Goal: Task Accomplishment & Management: Complete application form

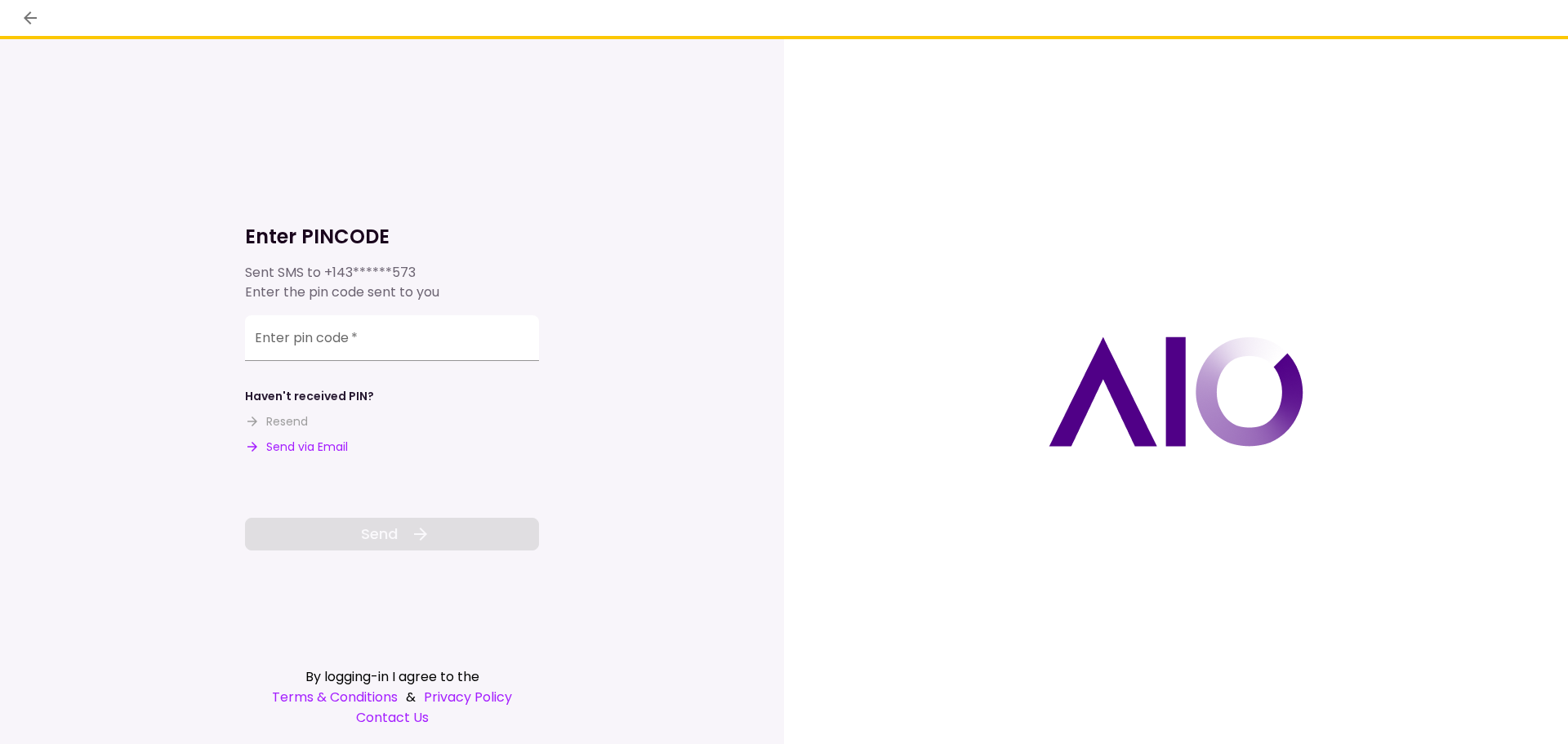
click at [325, 448] on button "Send via Email" at bounding box center [296, 446] width 103 height 17
drag, startPoint x: 331, startPoint y: 267, endPoint x: 528, endPoint y: 276, distance: 197.2
click at [528, 276] on div "**********" at bounding box center [392, 283] width 294 height 40
click at [324, 330] on div "Enter pin code   *" at bounding box center [392, 341] width 294 height 46
paste input "******"
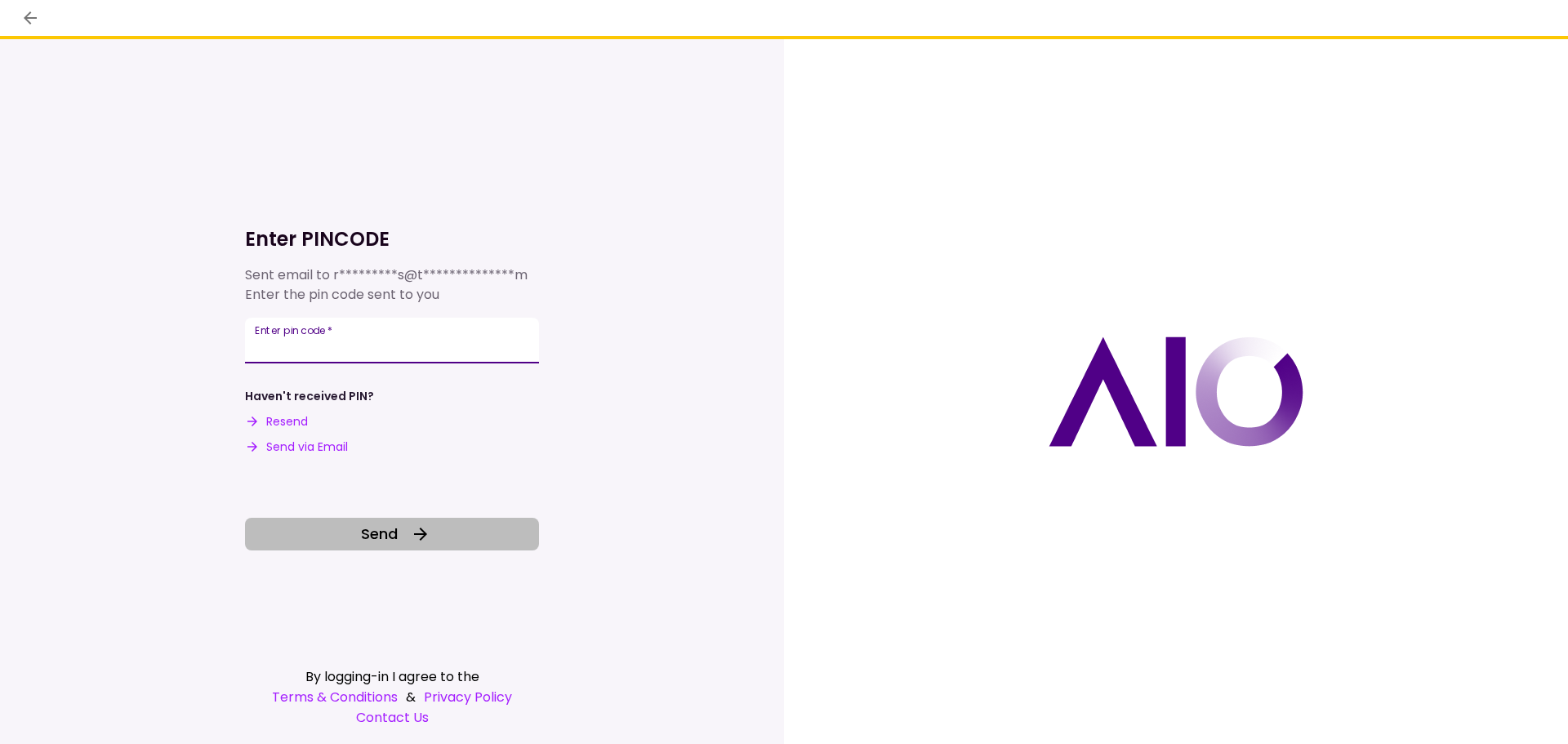
type input "******"
click at [382, 537] on span "Send" at bounding box center [379, 534] width 37 height 22
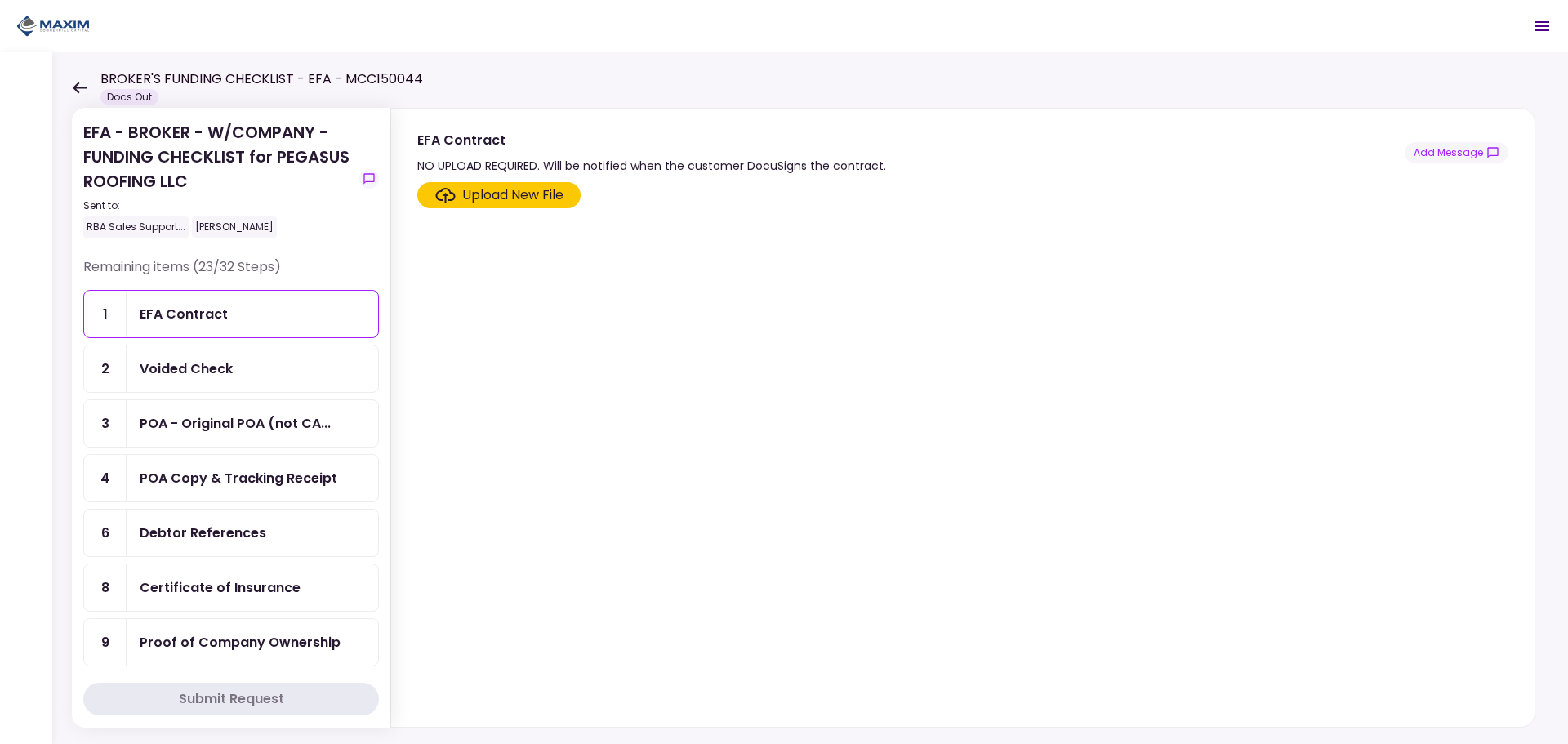
click at [220, 351] on div "Voided Check" at bounding box center [253, 368] width 252 height 47
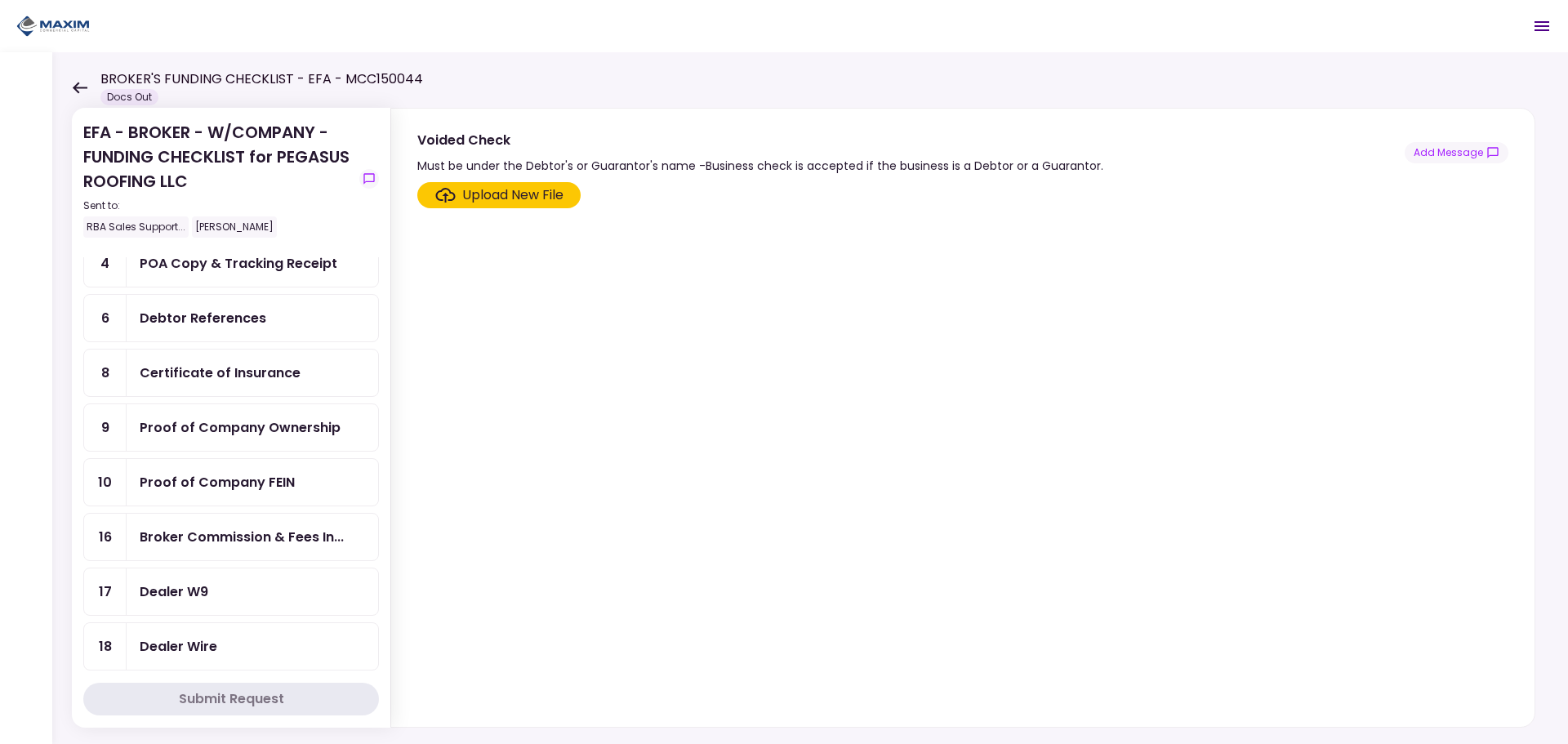
scroll to position [409, 0]
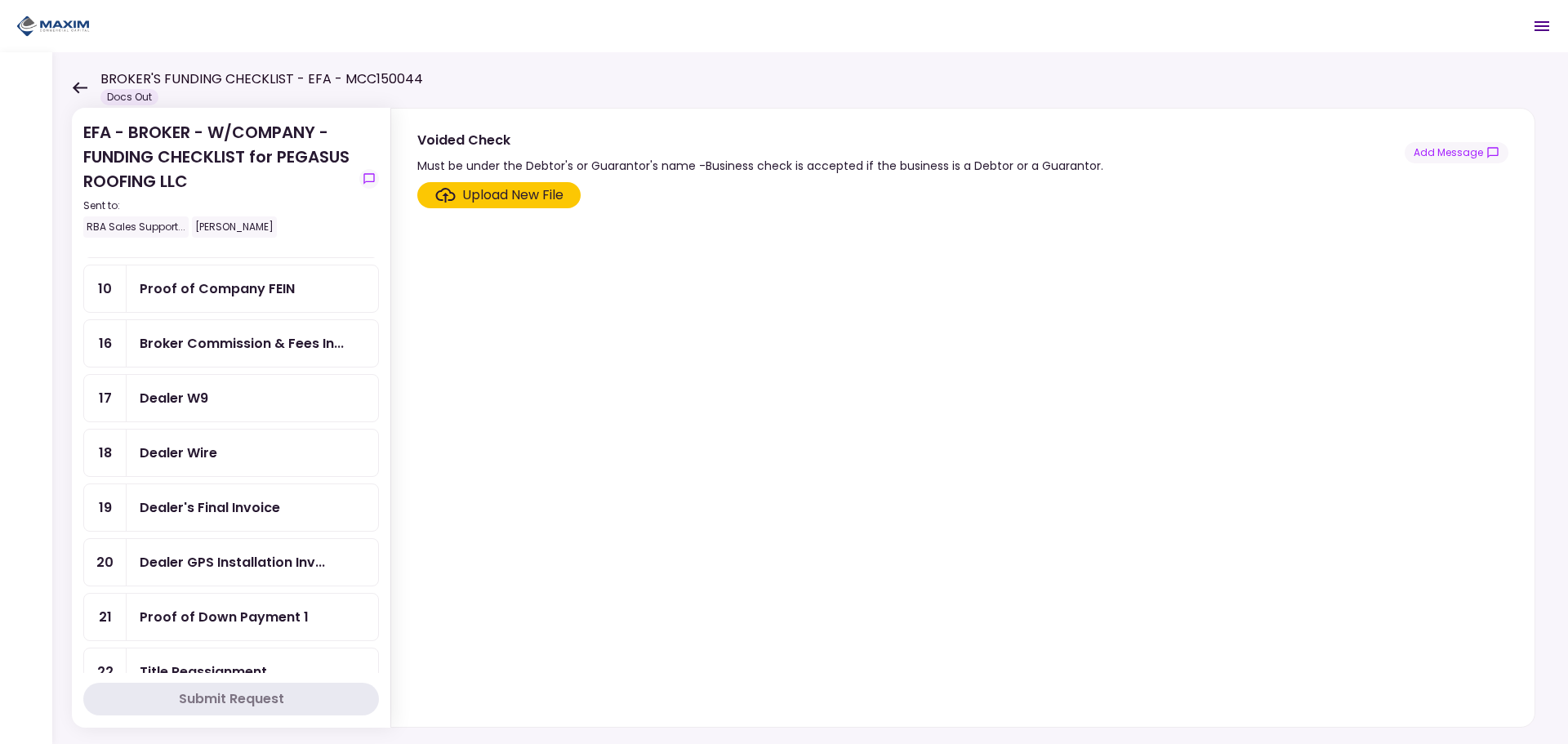
click at [170, 497] on div "Dealer's Final Invoice" at bounding box center [253, 507] width 252 height 47
click at [532, 204] on div "Upload New File" at bounding box center [512, 195] width 101 height 19
click at [0, 0] on input "Upload New File" at bounding box center [0, 0] width 0 height 0
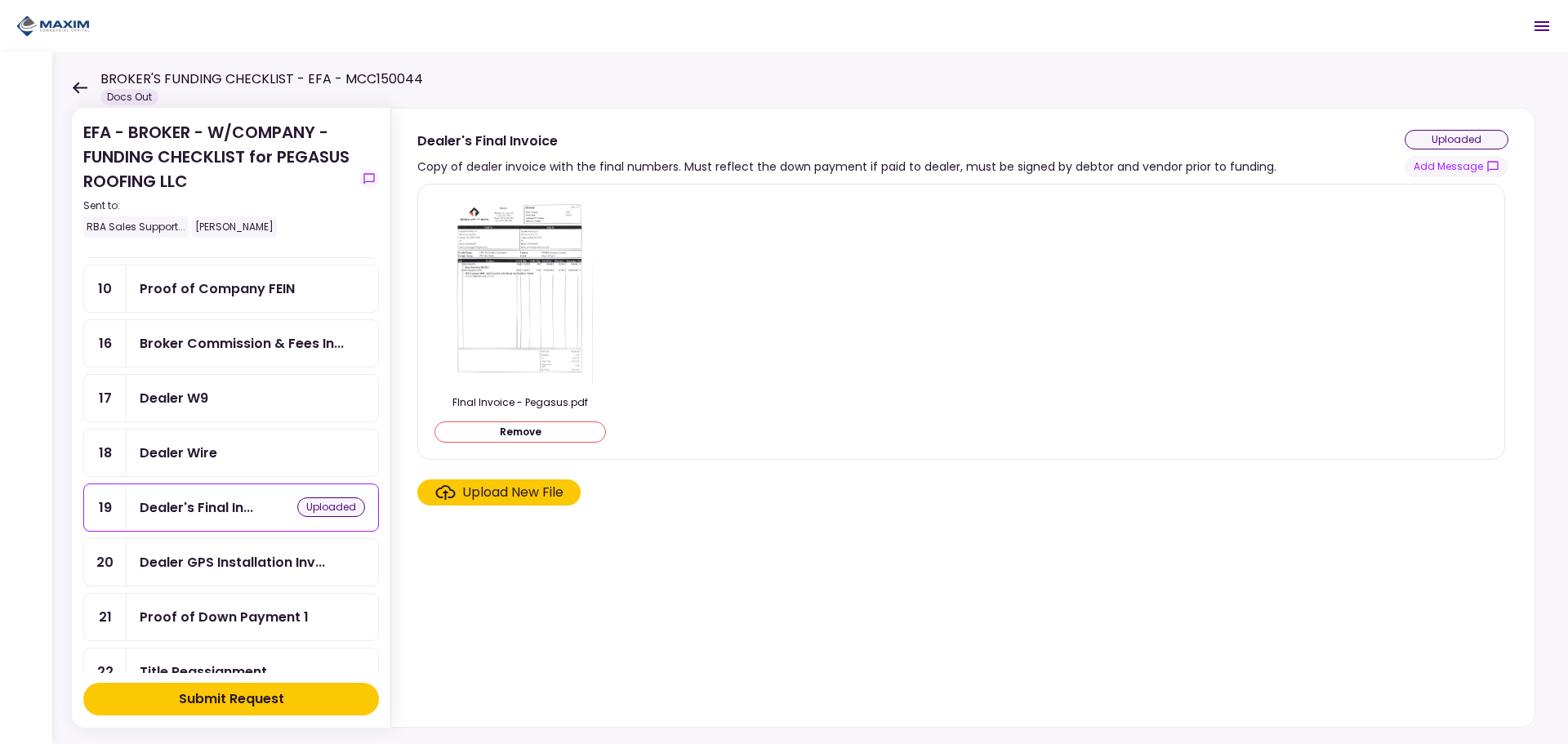
click at [223, 577] on div "Dealer GPS Installation Inv..." at bounding box center [253, 562] width 252 height 47
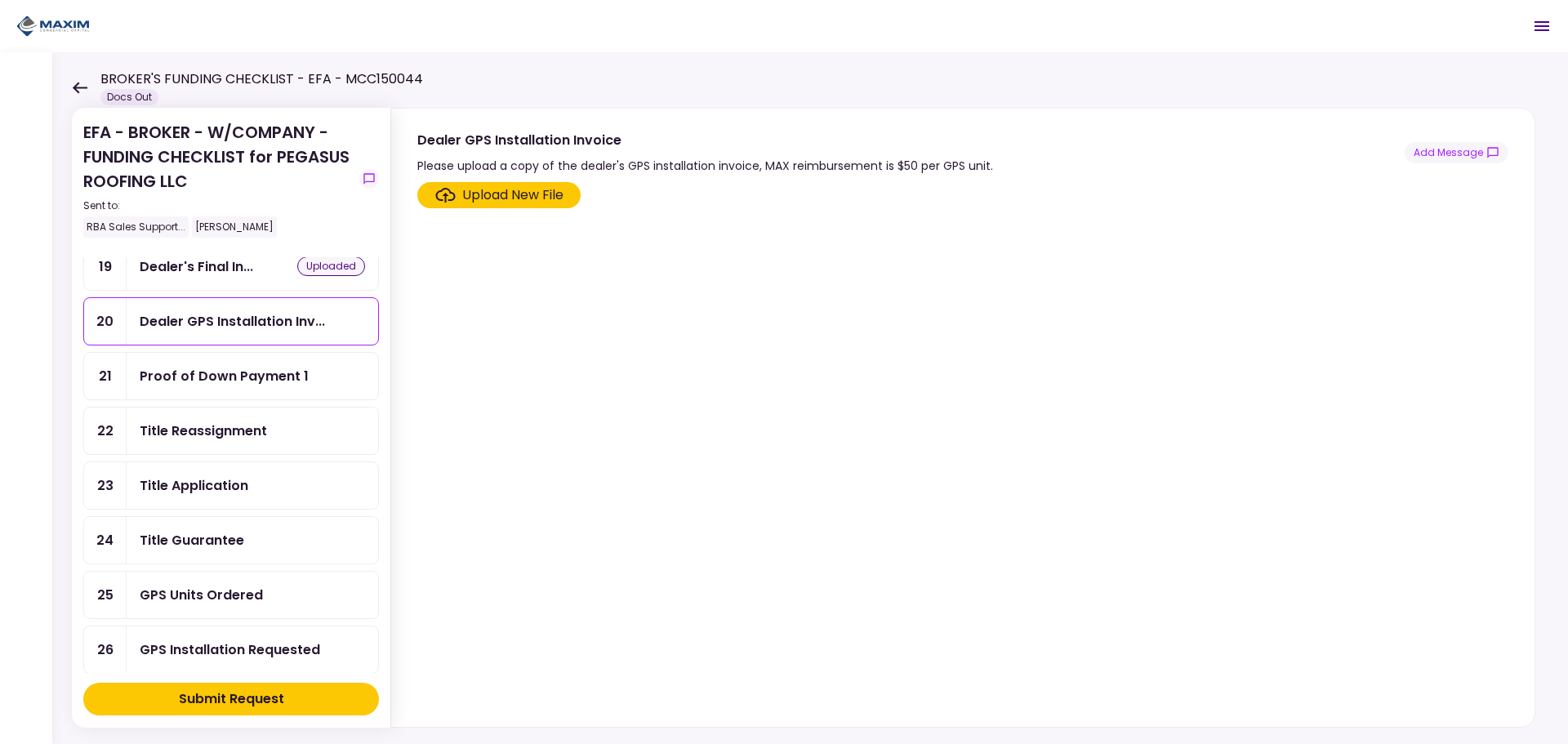
scroll to position [653, 0]
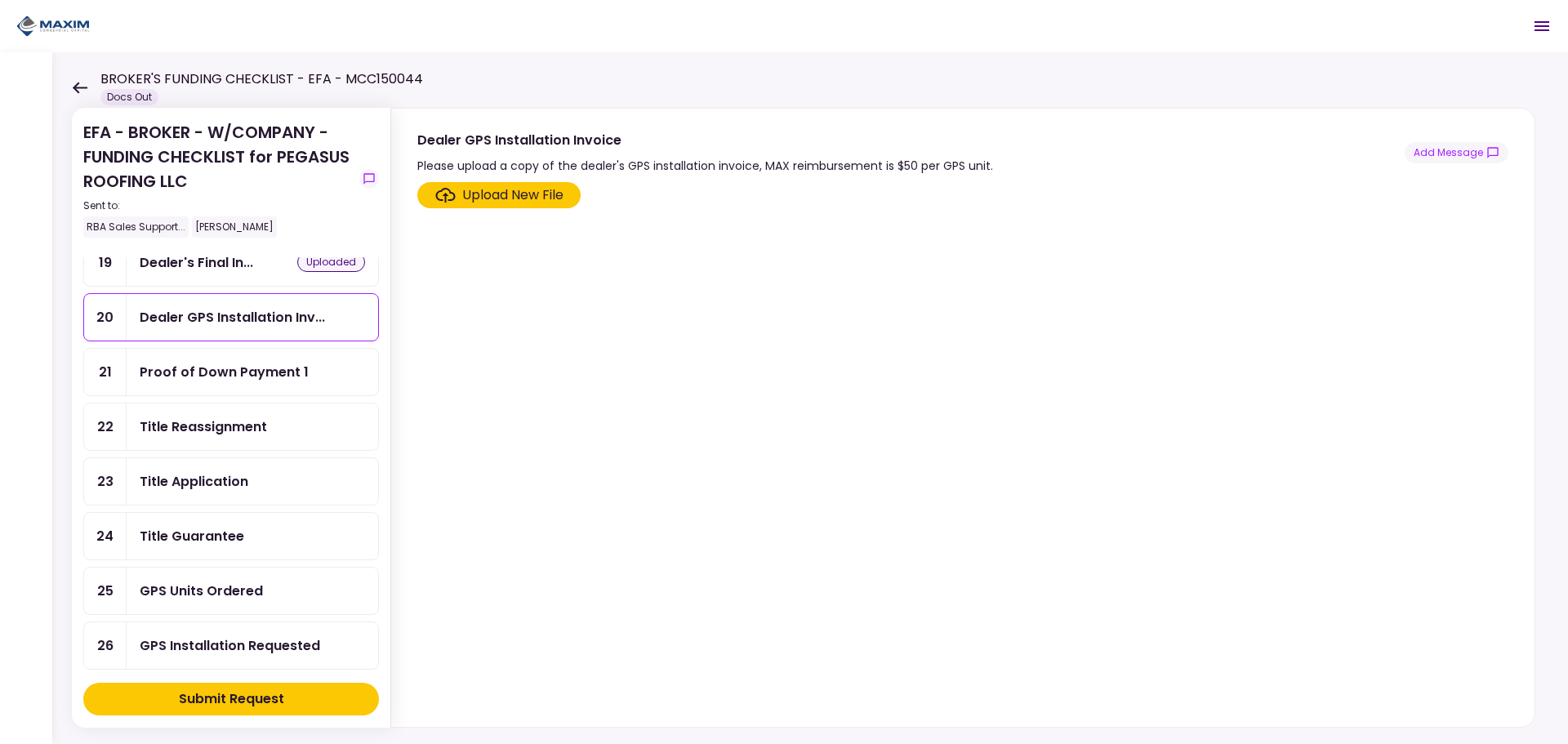
click at [238, 421] on div "Title Reassignment" at bounding box center [203, 426] width 128 height 20
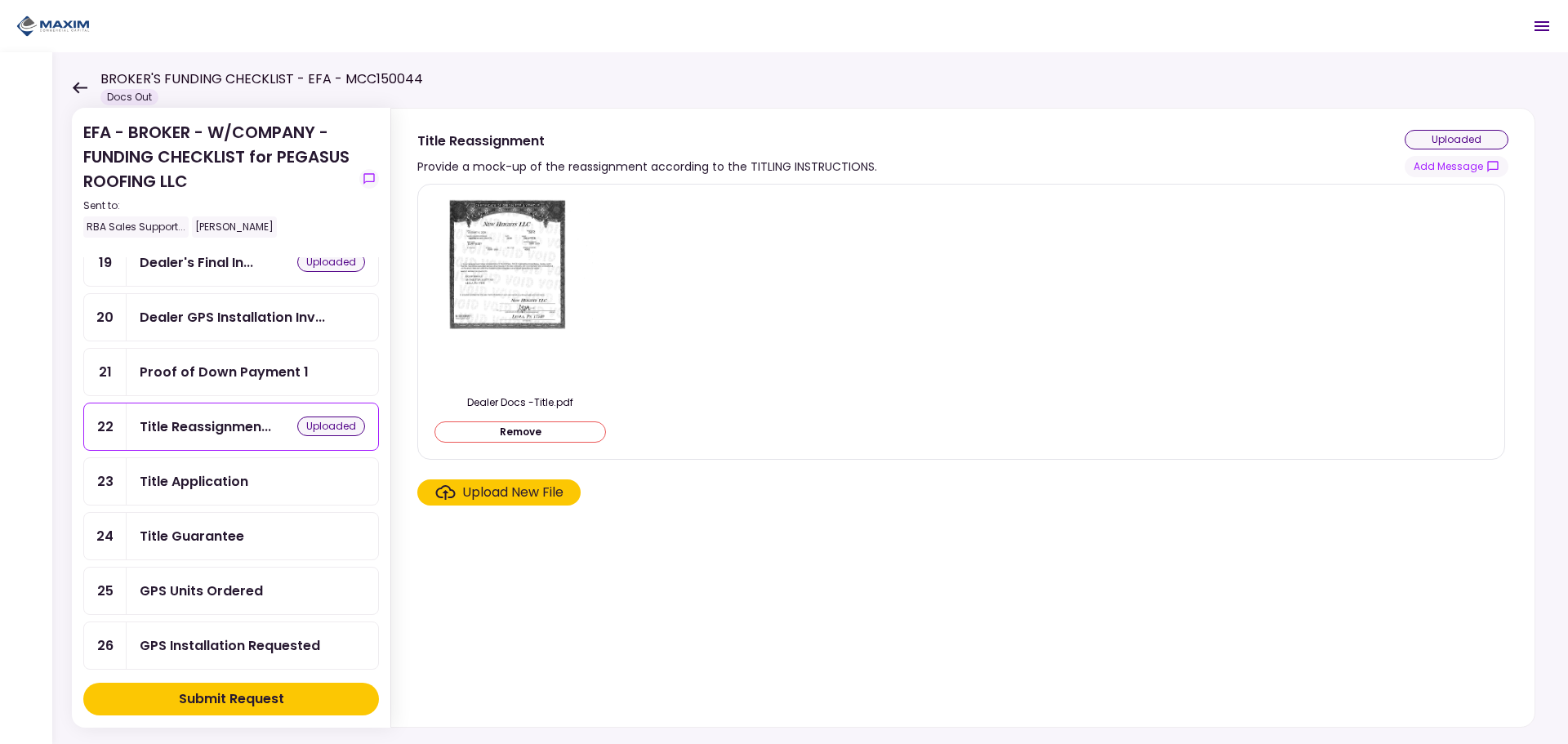
click at [234, 543] on div "Title Guarantee" at bounding box center [192, 535] width 105 height 20
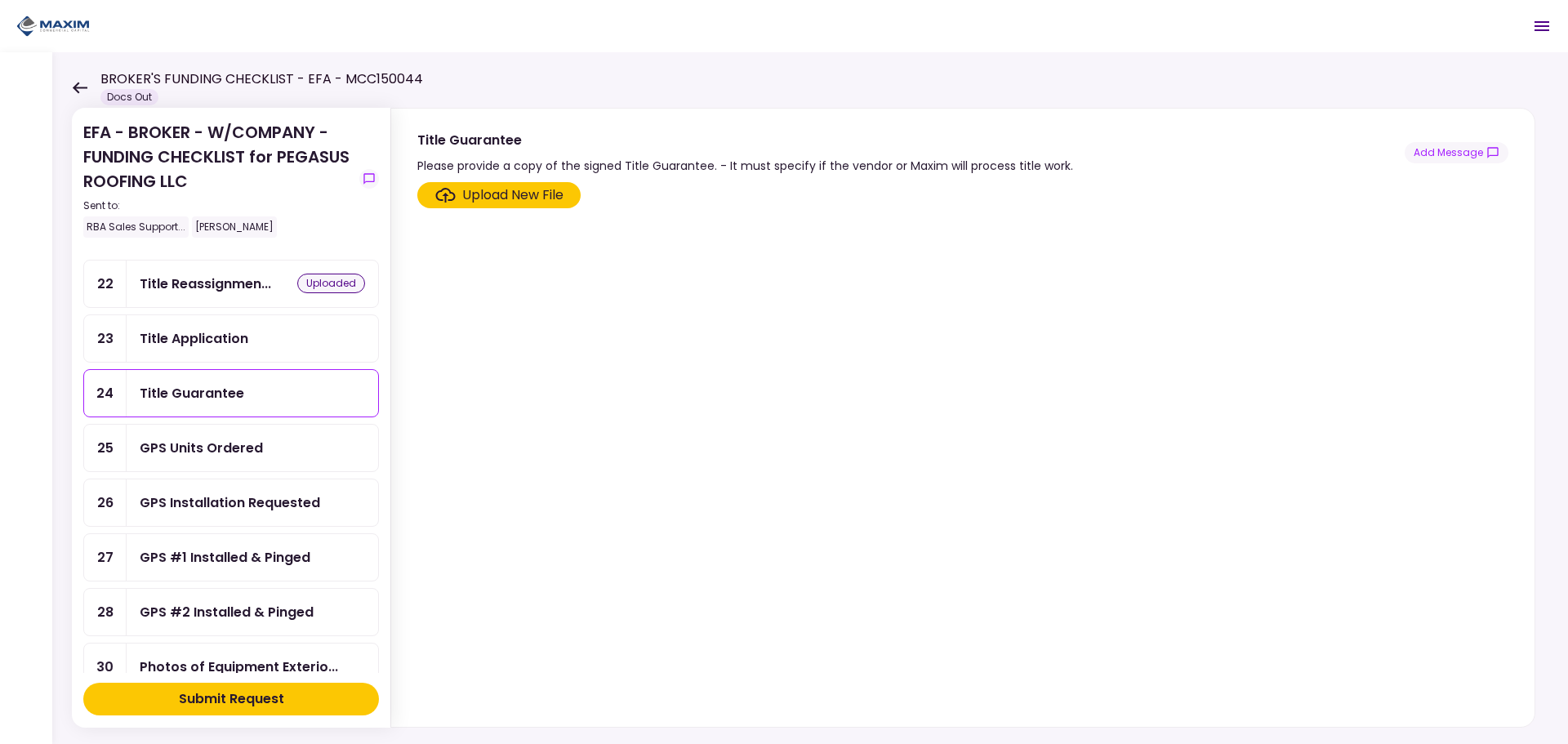
scroll to position [899, 0]
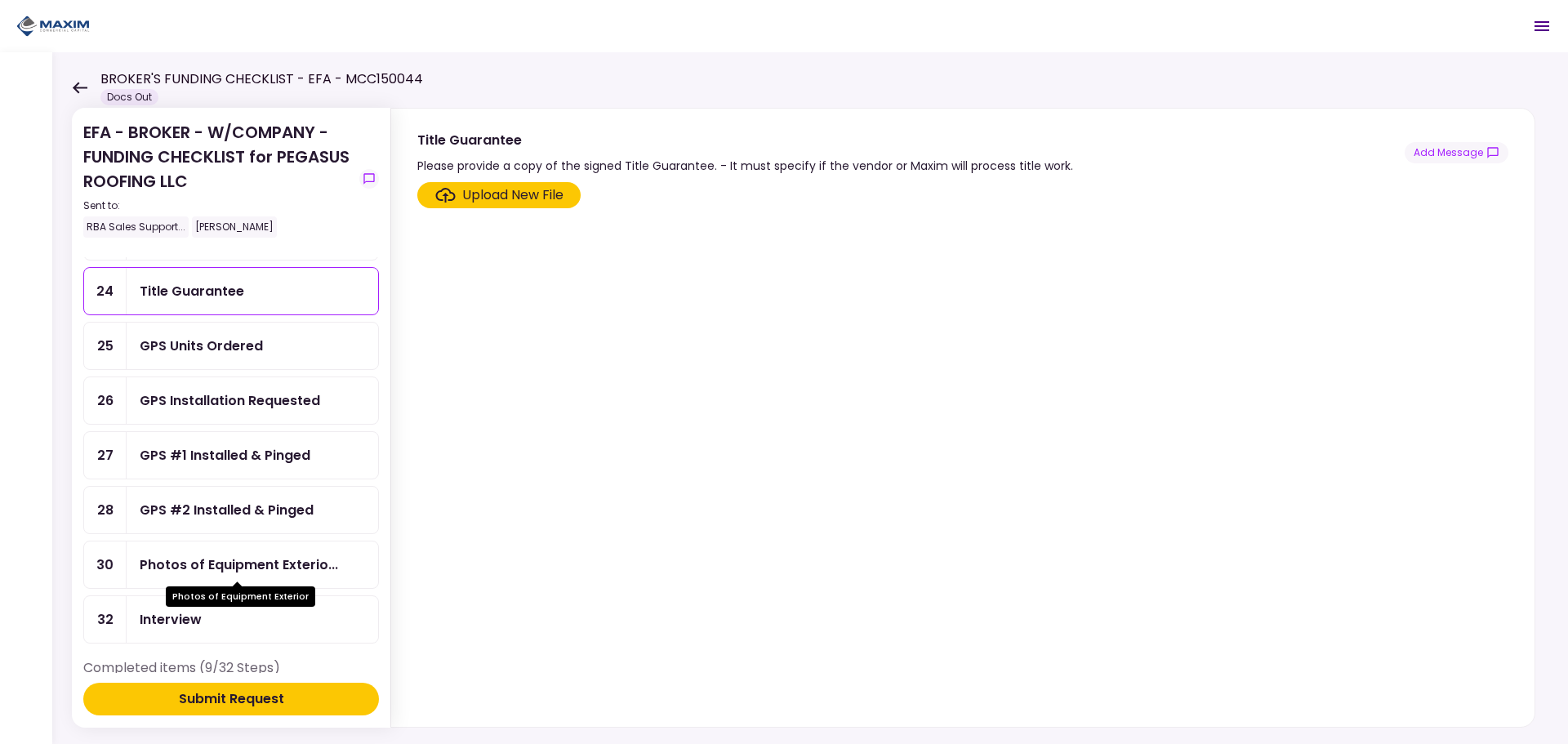
click at [223, 564] on div "Photos of Equipment Exterio..." at bounding box center [239, 564] width 198 height 20
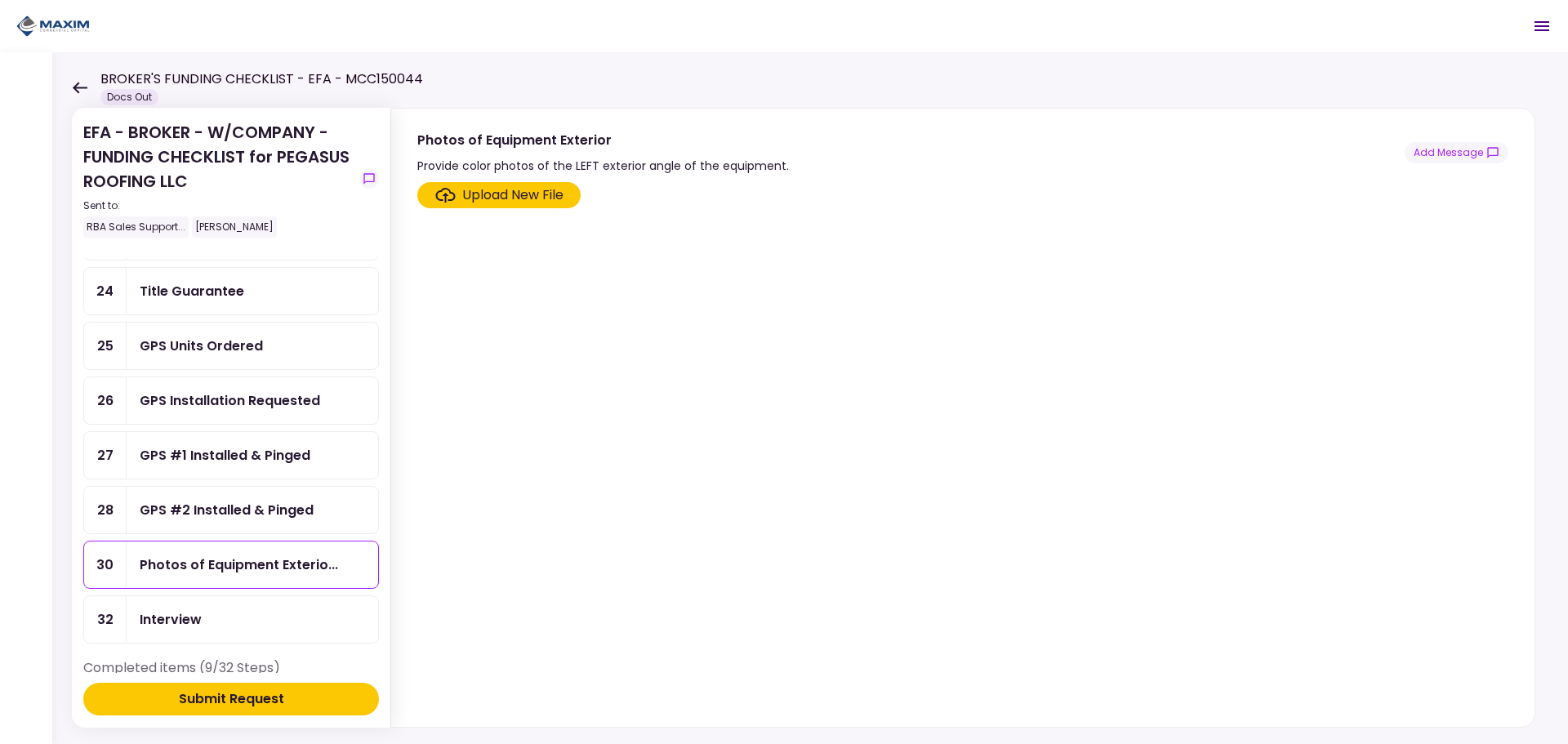
click at [266, 524] on div "GPS #2 Installed & Pinged" at bounding box center [253, 510] width 252 height 47
click at [250, 454] on div "GPS #1 Installed & Pinged" at bounding box center [225, 455] width 171 height 20
click at [243, 404] on div "GPS Installation Requested" at bounding box center [230, 400] width 180 height 20
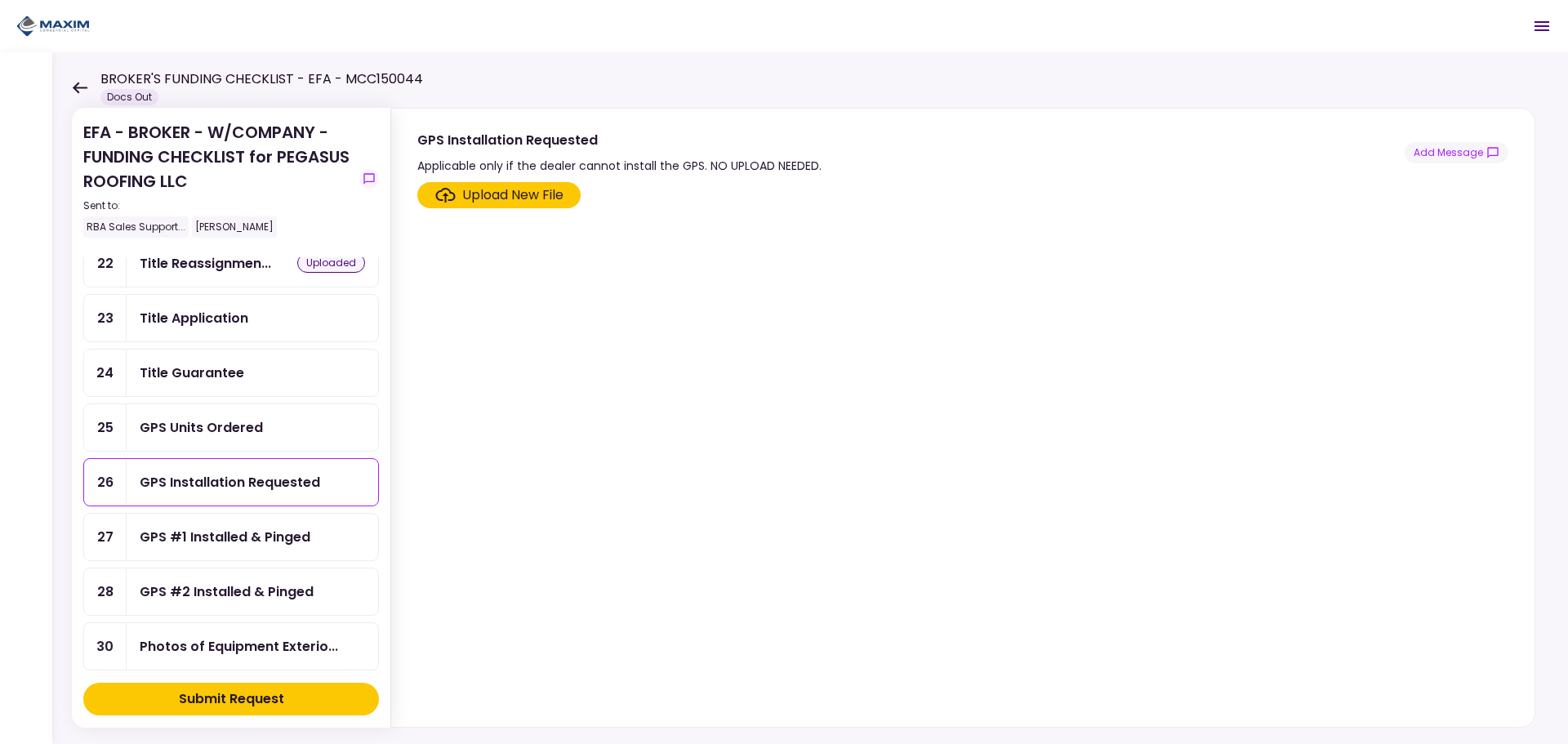
click at [247, 428] on div "GPS Units Ordered" at bounding box center [202, 427] width 123 height 20
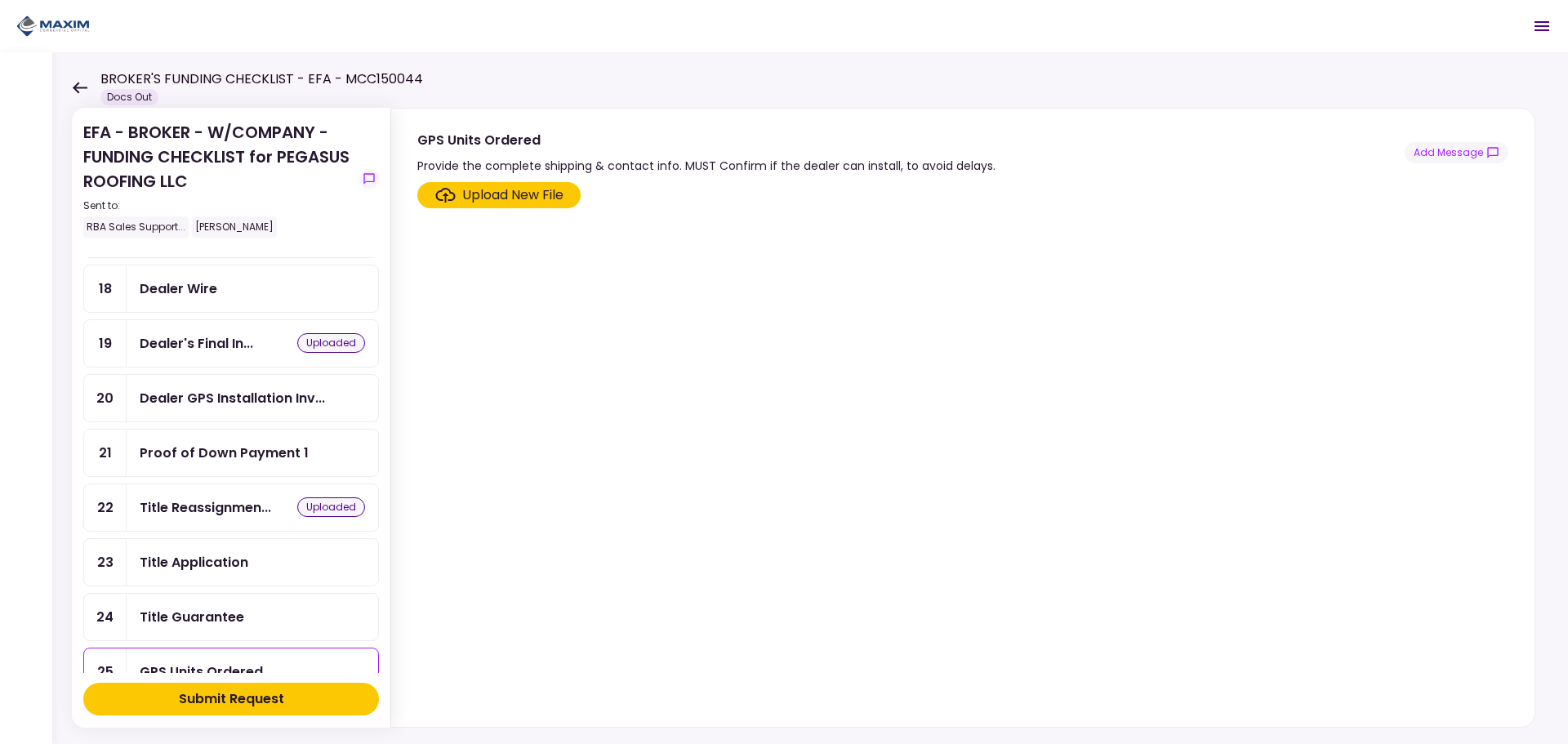
scroll to position [571, 0]
click at [237, 568] on div "Title Application" at bounding box center [194, 563] width 108 height 20
click at [221, 446] on div "Proof of Down Payment 1" at bounding box center [225, 453] width 169 height 20
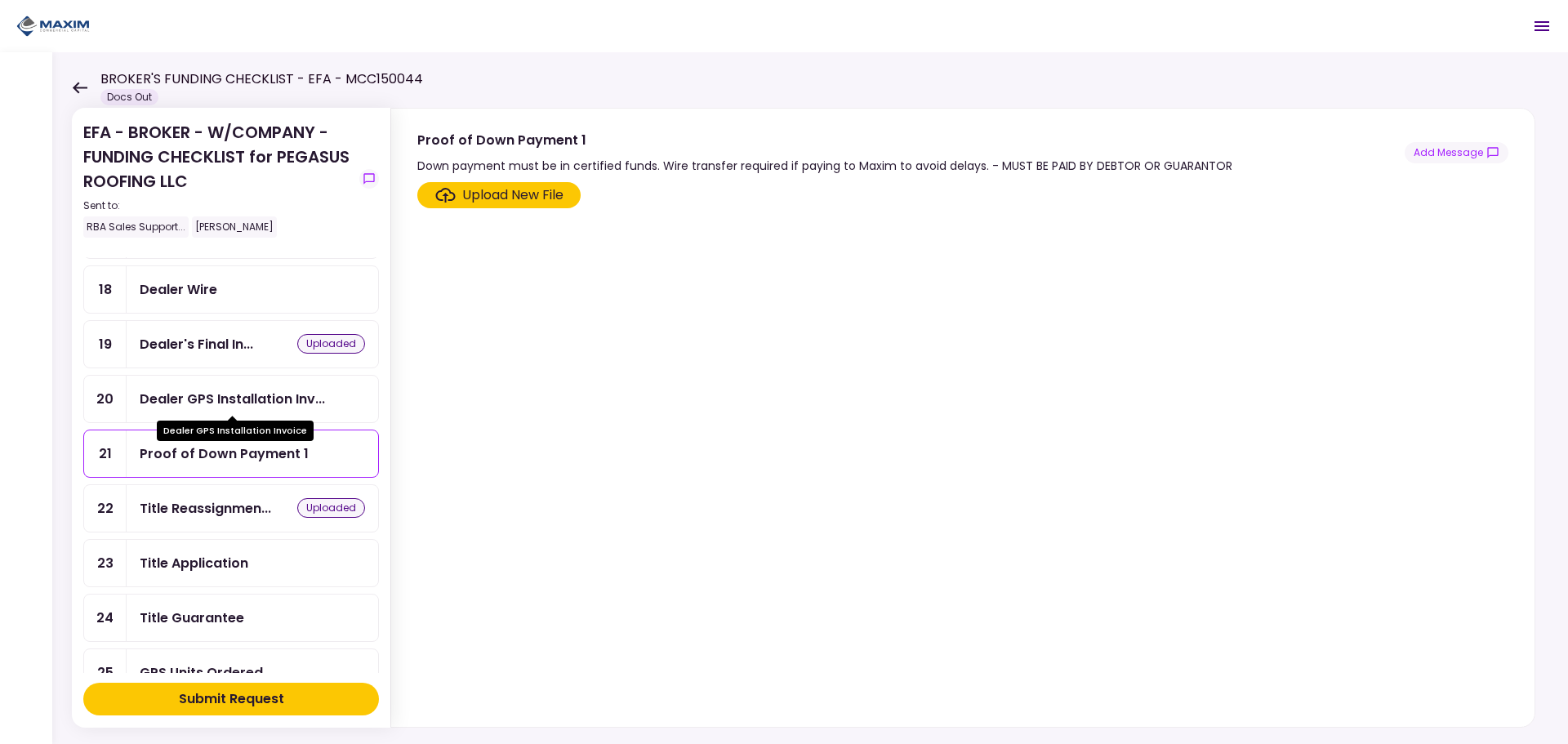
click at [217, 402] on div "Dealer GPS Installation Inv..." at bounding box center [232, 399] width 186 height 20
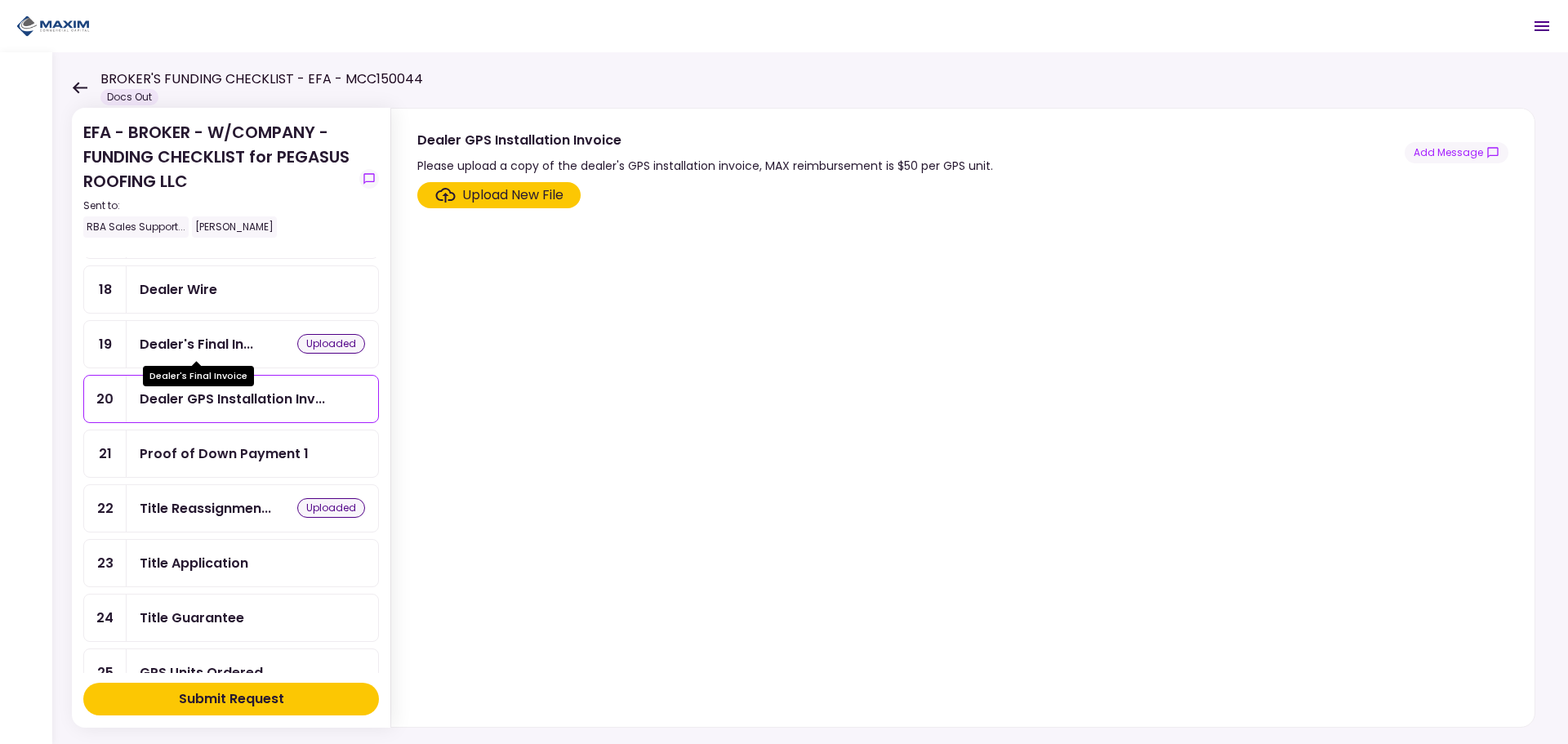
click at [214, 342] on div "Dealer's Final In..." at bounding box center [196, 343] width 114 height 20
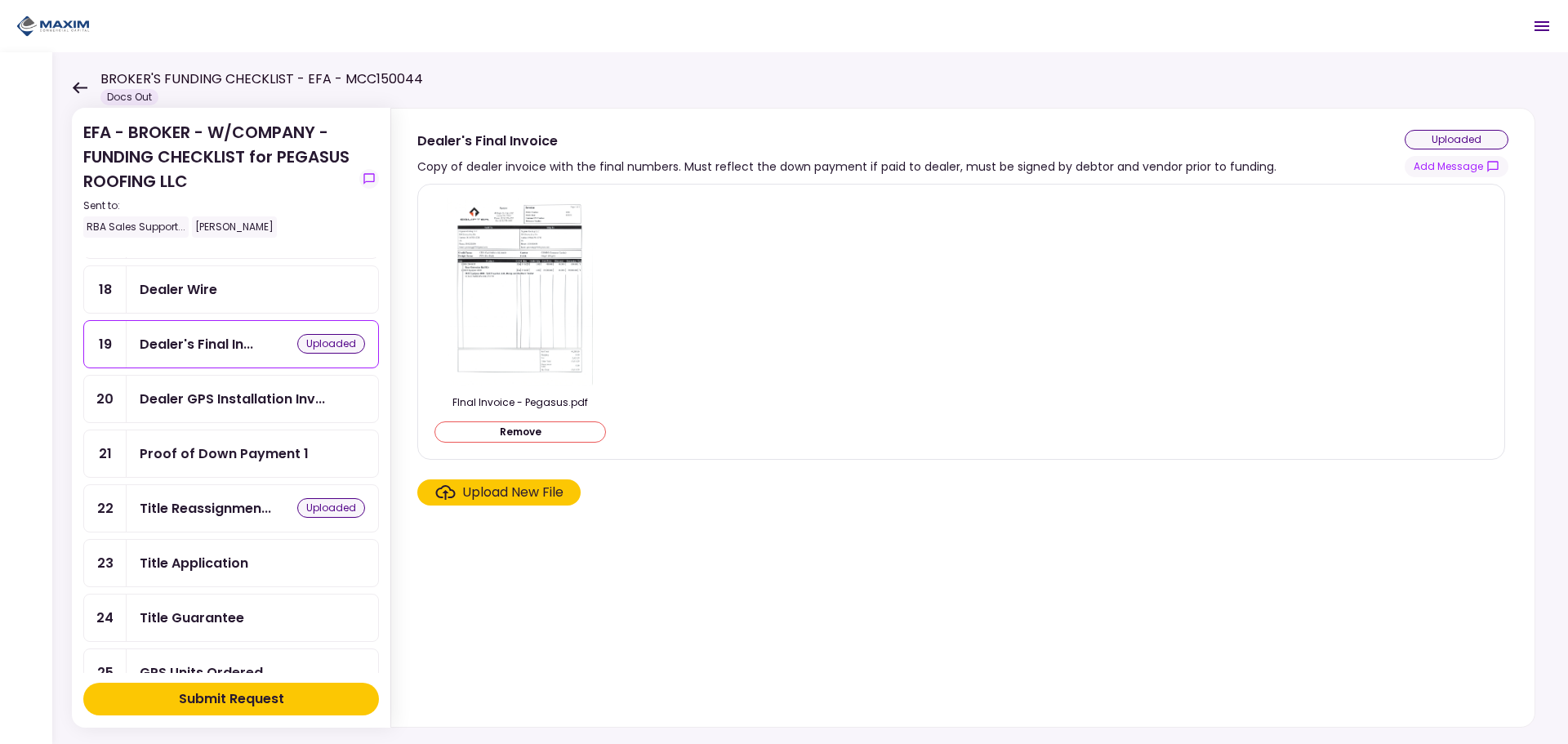
click at [532, 436] on button "Remove" at bounding box center [520, 432] width 172 height 21
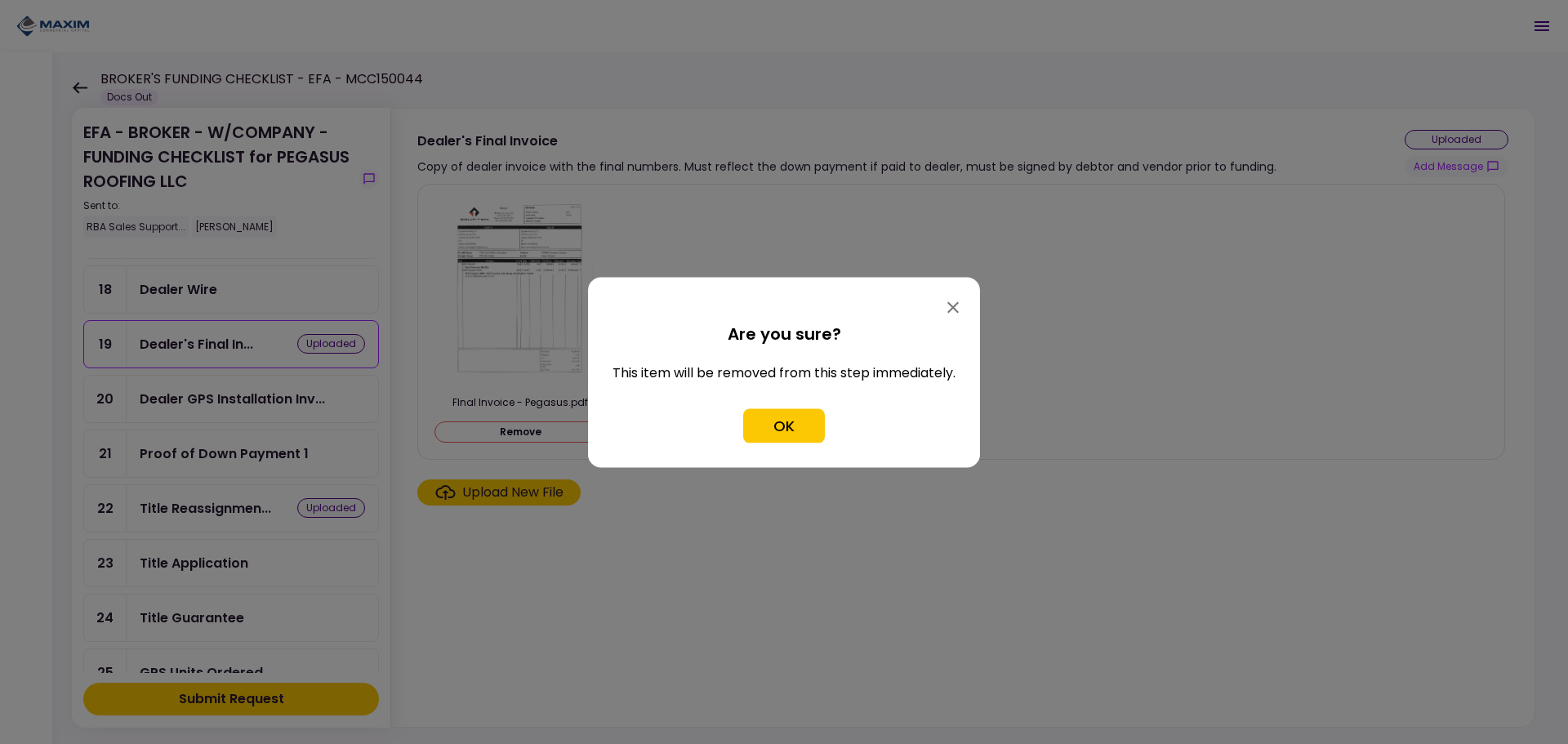
click at [816, 429] on button "OK" at bounding box center [784, 425] width 82 height 34
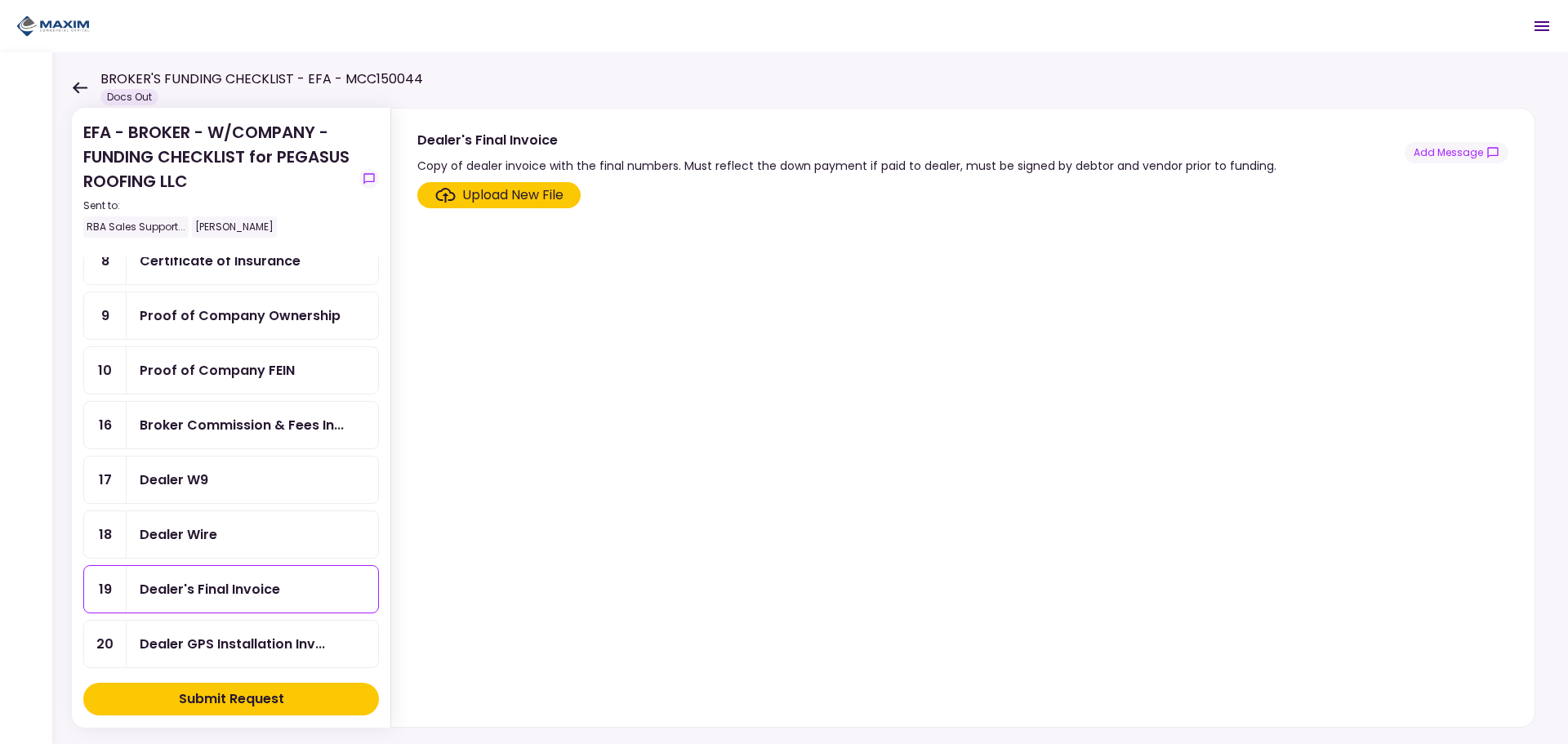
scroll to position [164, 0]
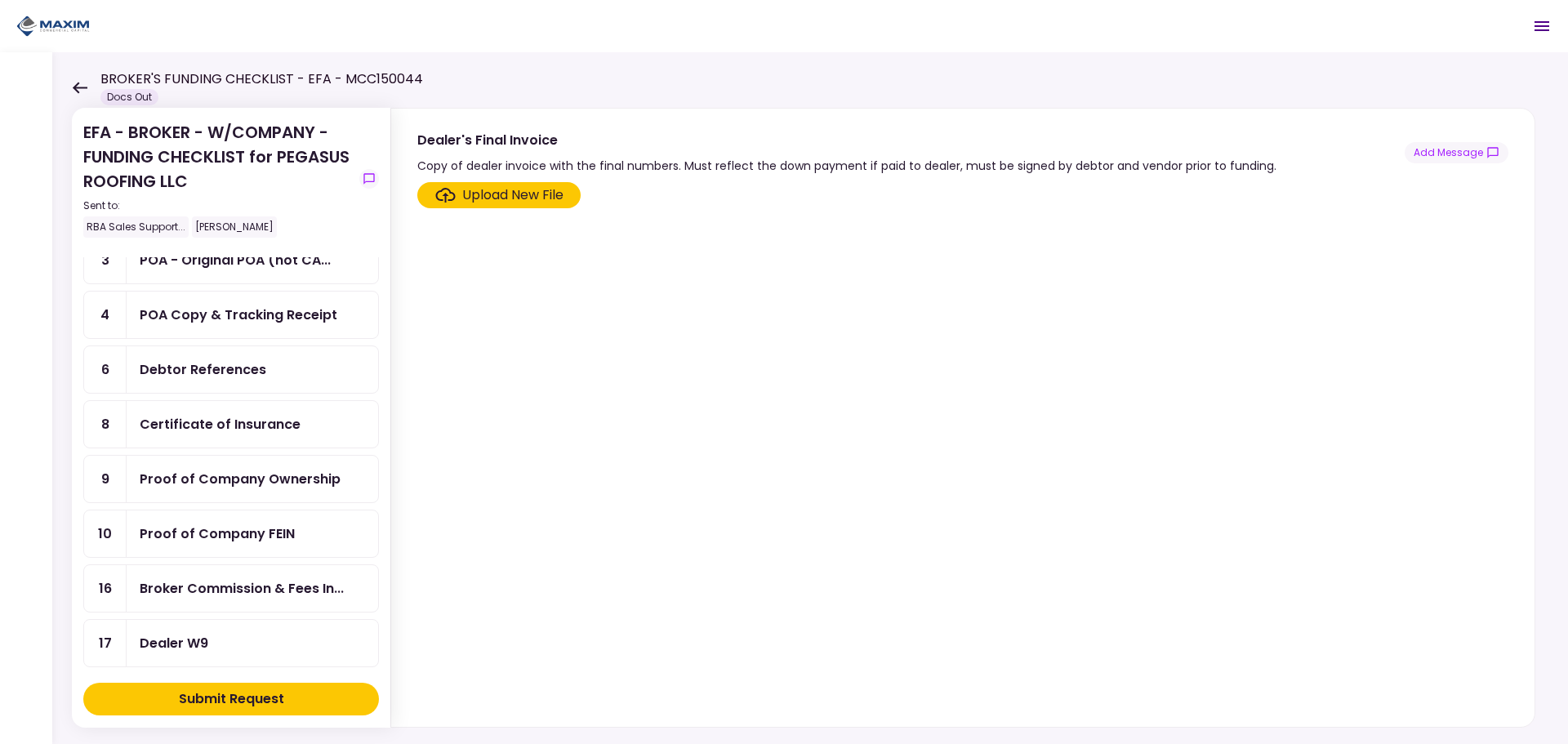
click at [260, 599] on div "Broker Commission & Fees In..." at bounding box center [253, 588] width 252 height 47
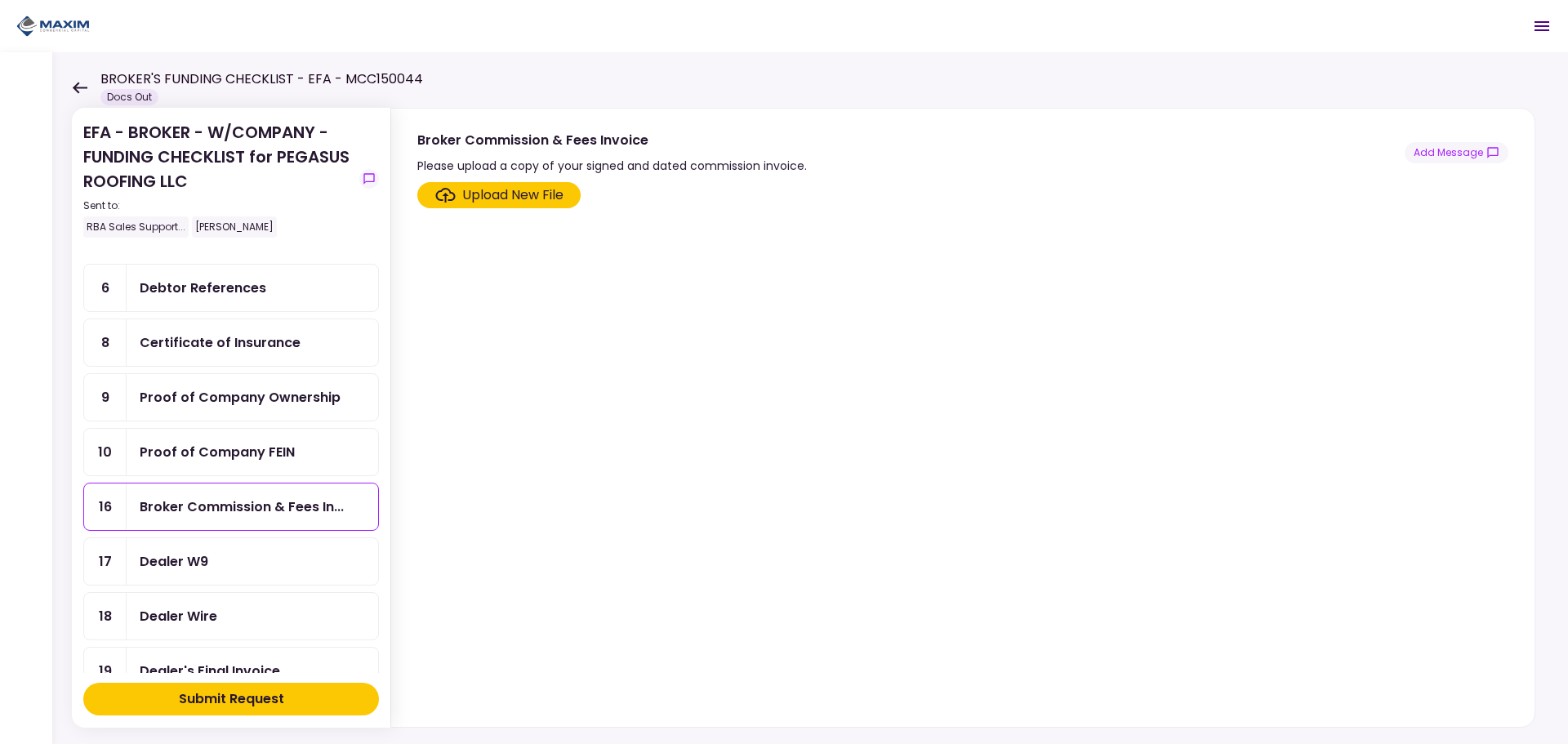
scroll to position [327, 0]
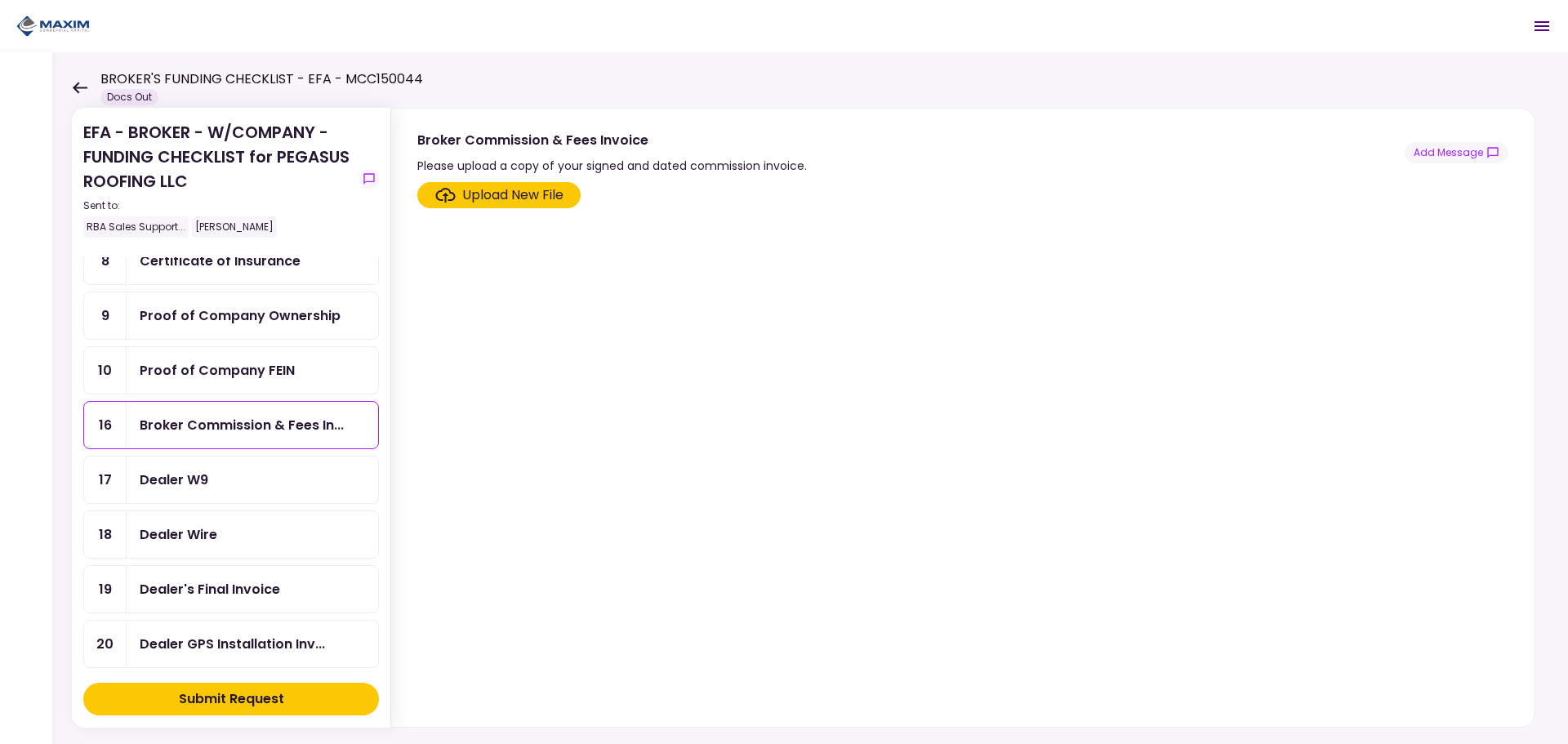
click at [210, 531] on div "Dealer Wire" at bounding box center [179, 534] width 77 height 20
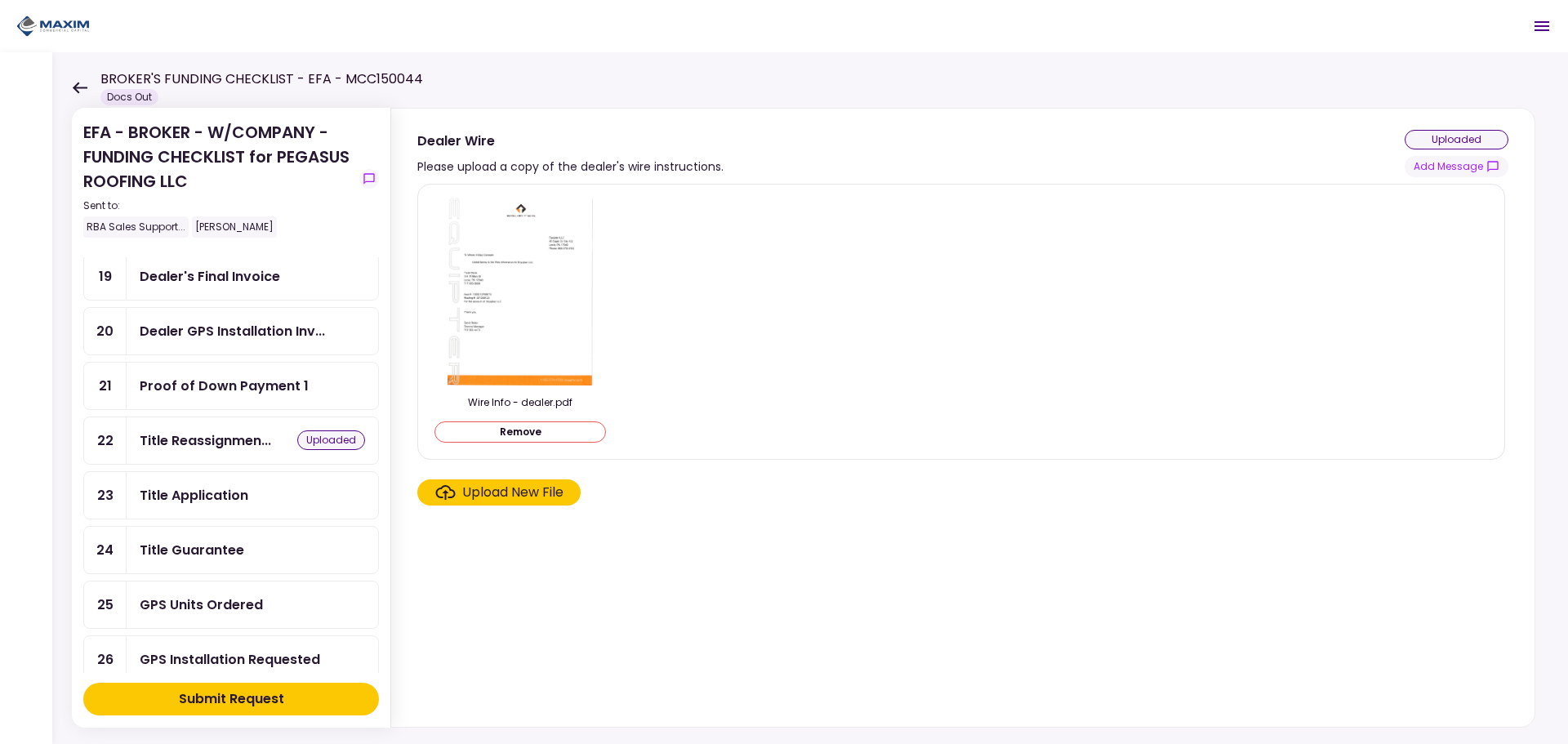
scroll to position [653, 0]
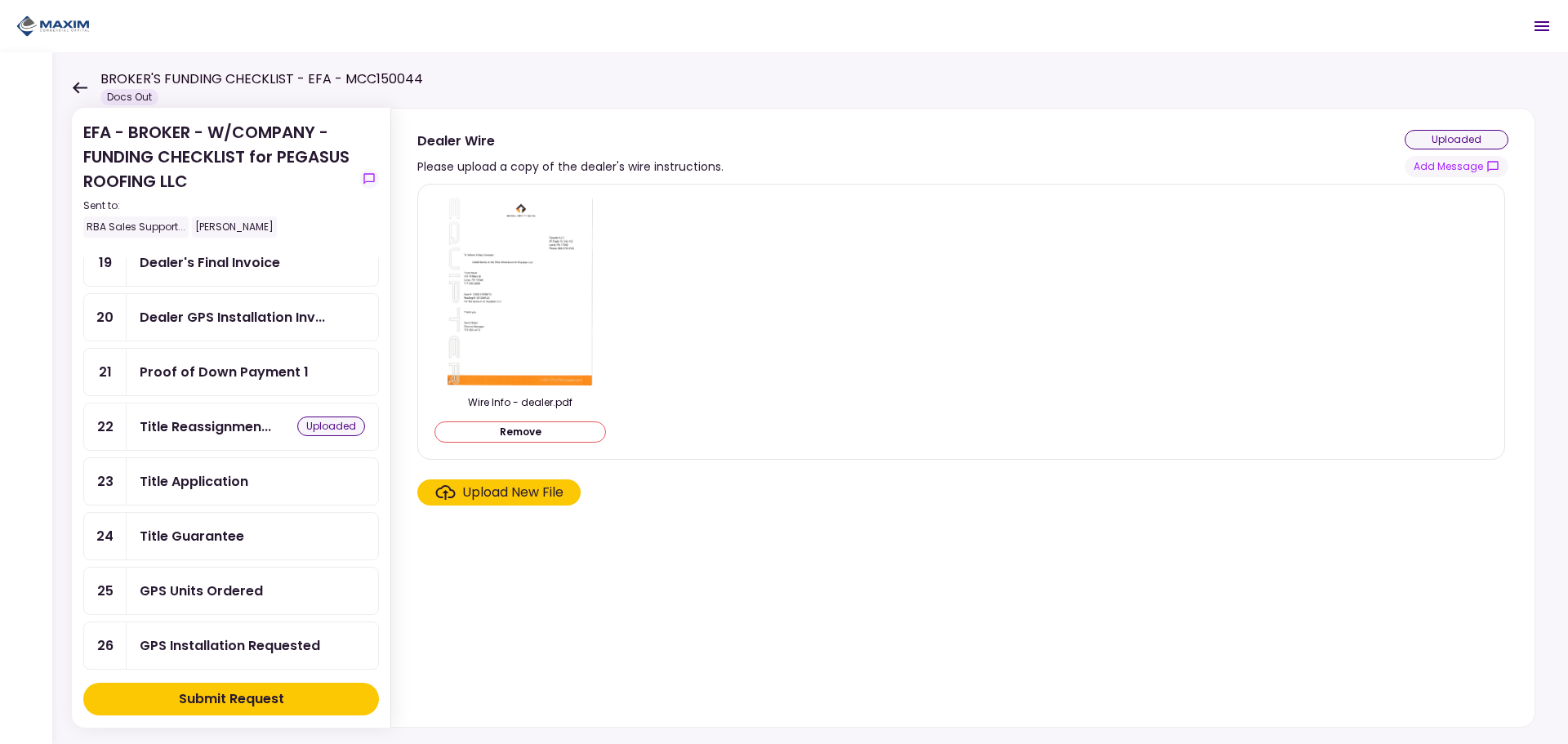
click at [200, 535] on div "Title Guarantee" at bounding box center [192, 535] width 105 height 20
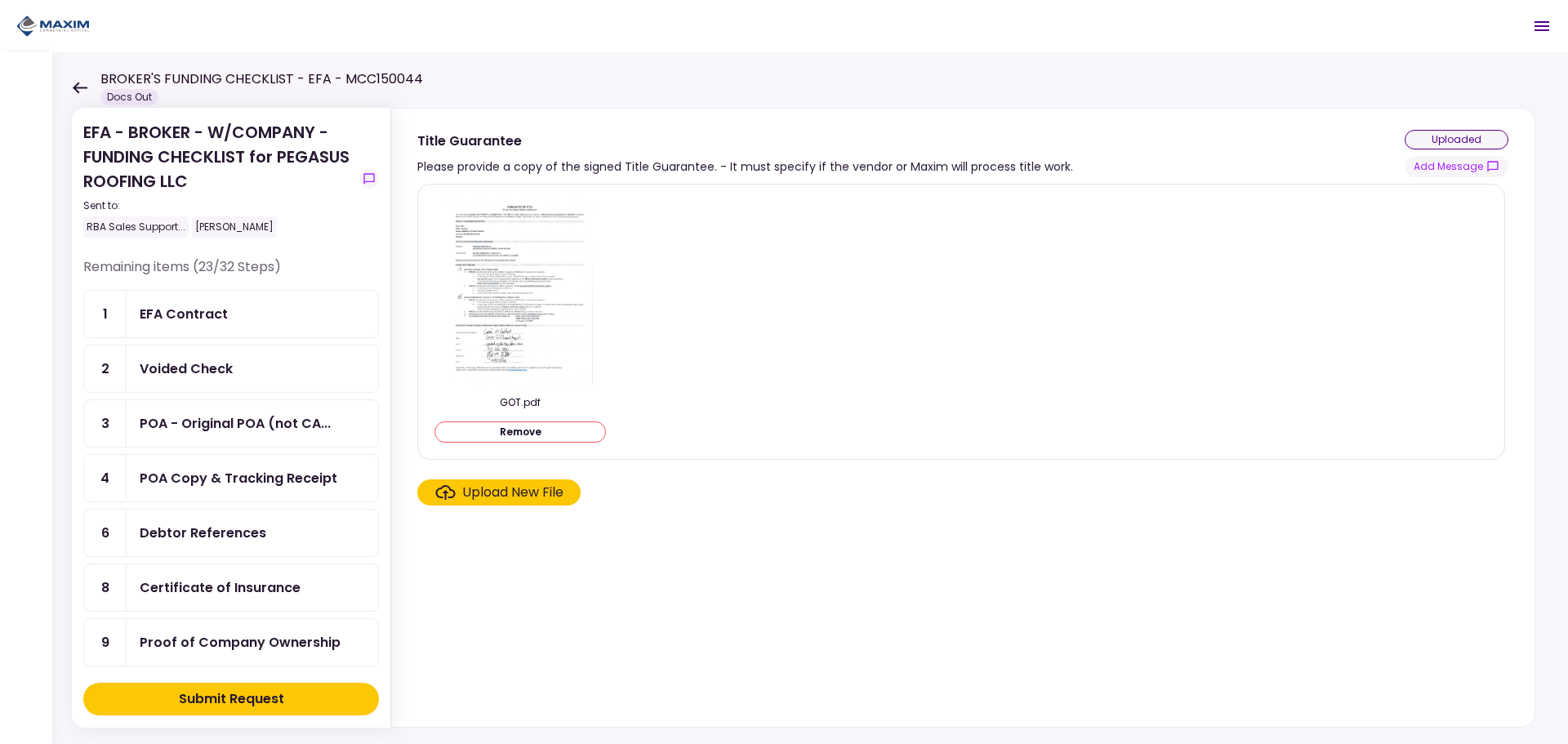
click at [202, 696] on div "Submit Request" at bounding box center [232, 699] width 106 height 19
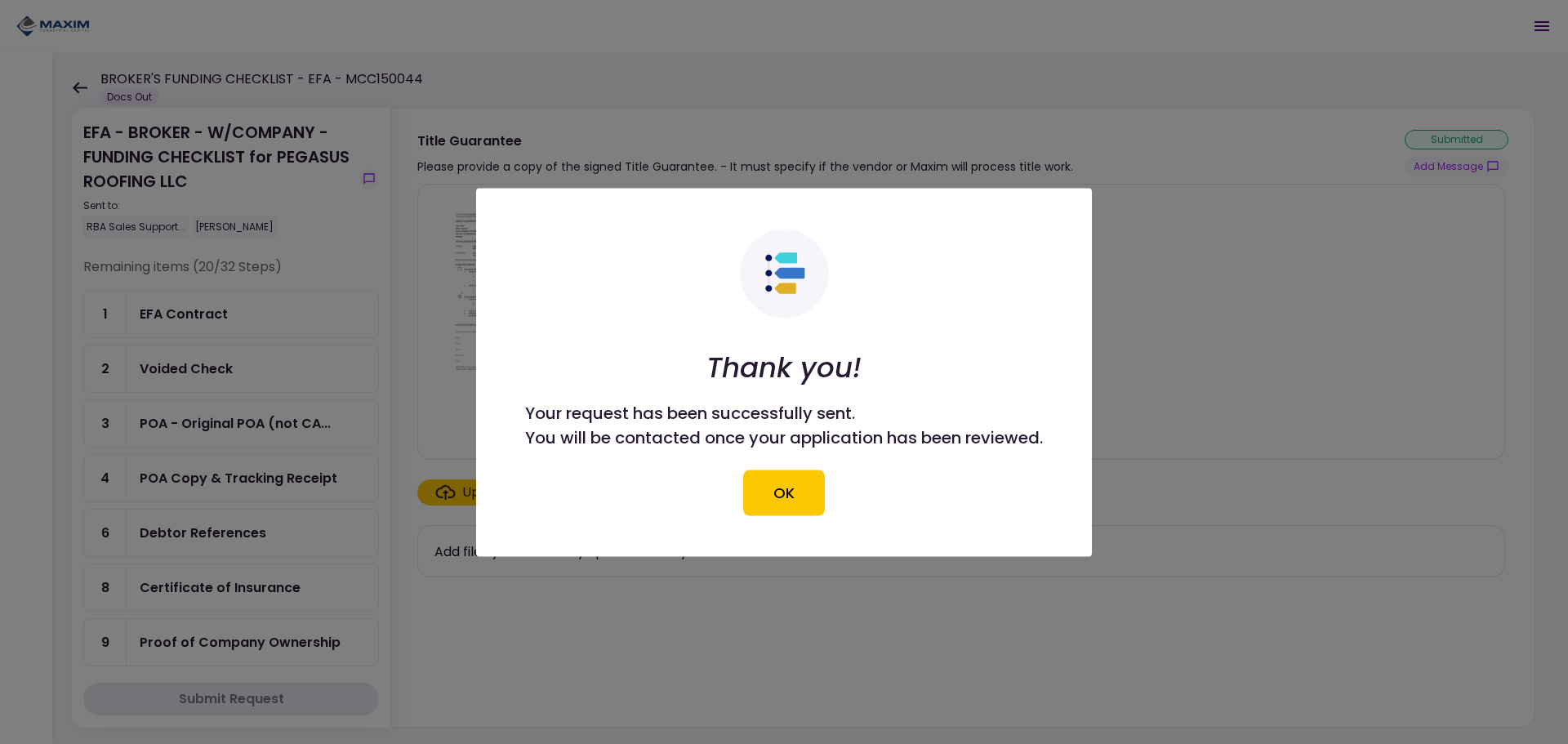
click at [788, 492] on button "OK" at bounding box center [784, 492] width 82 height 46
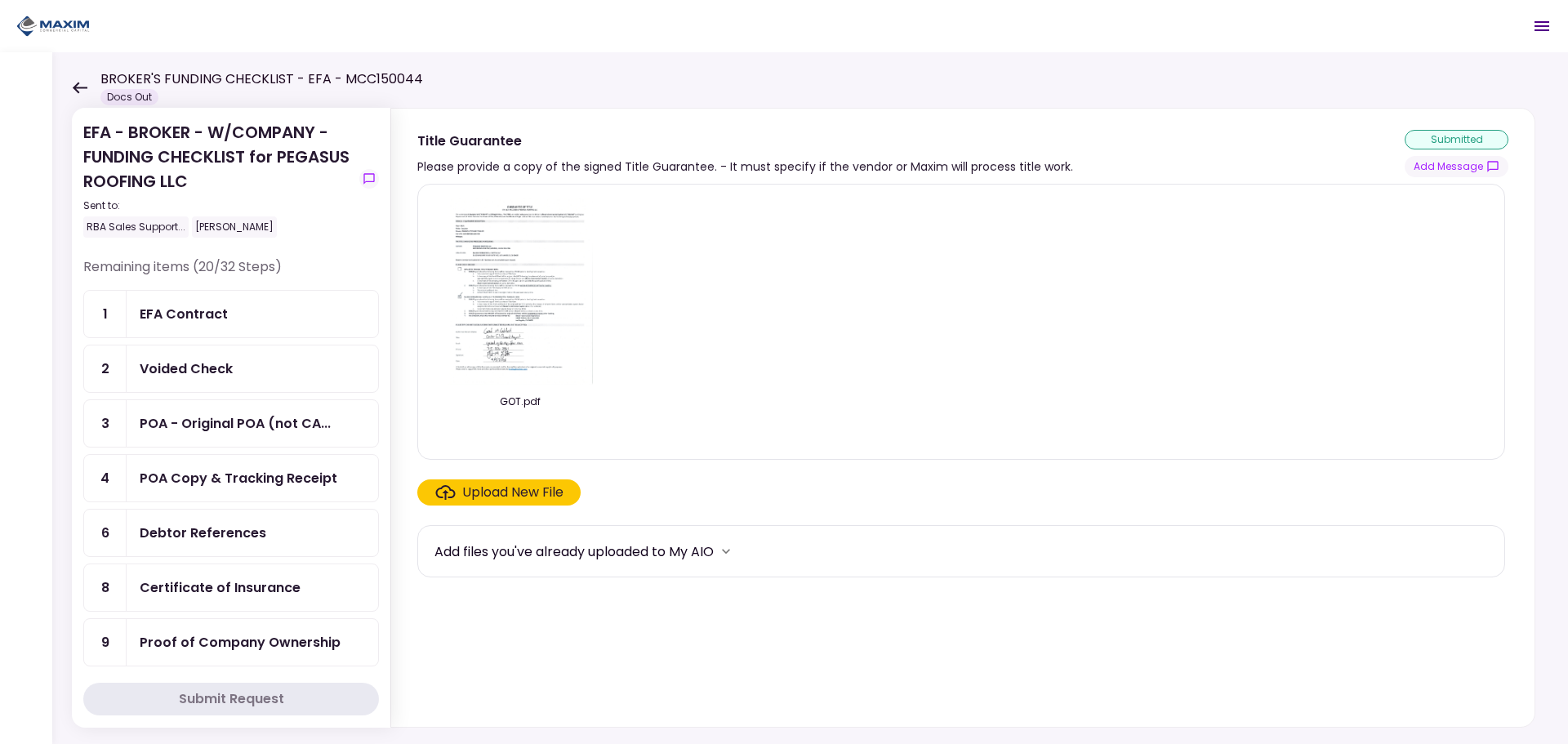
click at [261, 472] on div "POA Copy & Tracking Receipt" at bounding box center [239, 478] width 198 height 20
